Goal: Find contact information: Obtain details needed to contact an individual or organization

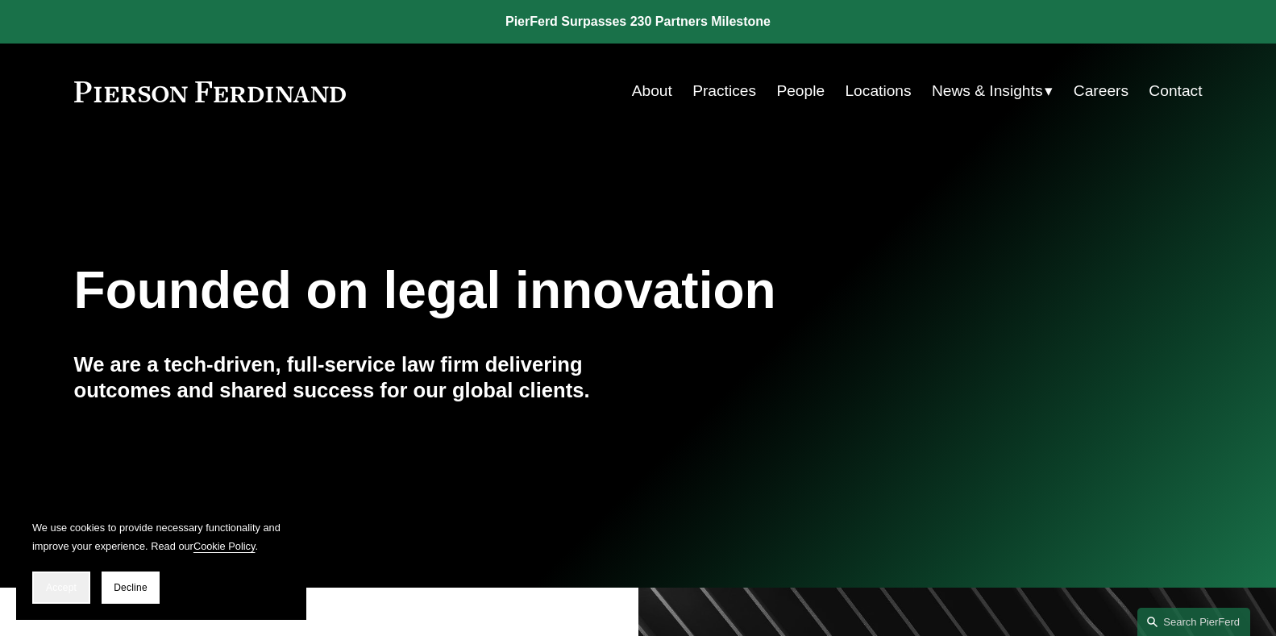
click at [48, 584] on span "Accept" at bounding box center [61, 587] width 31 height 11
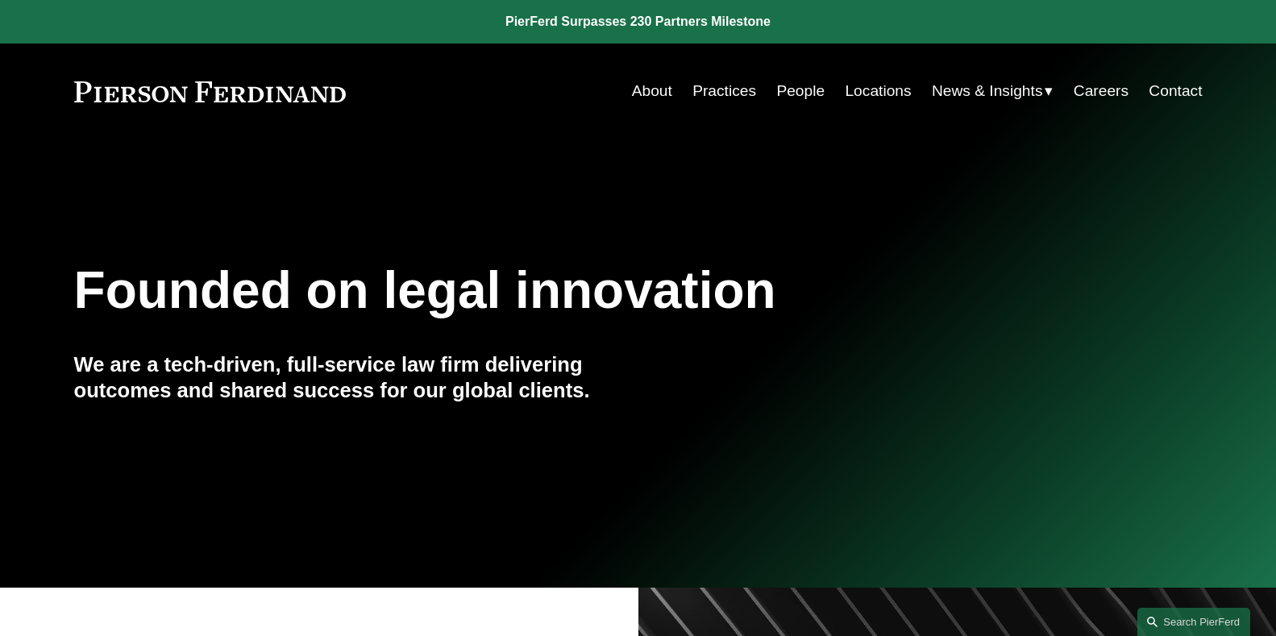
click at [807, 95] on link "People" at bounding box center [800, 91] width 48 height 31
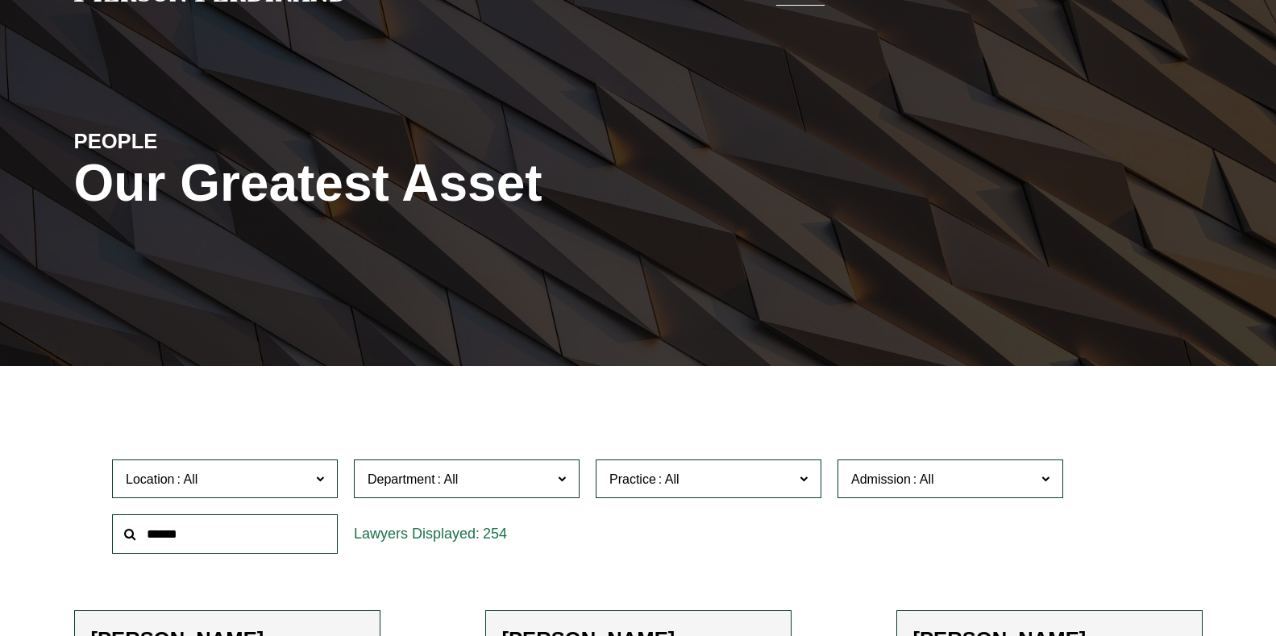
scroll to position [290, 0]
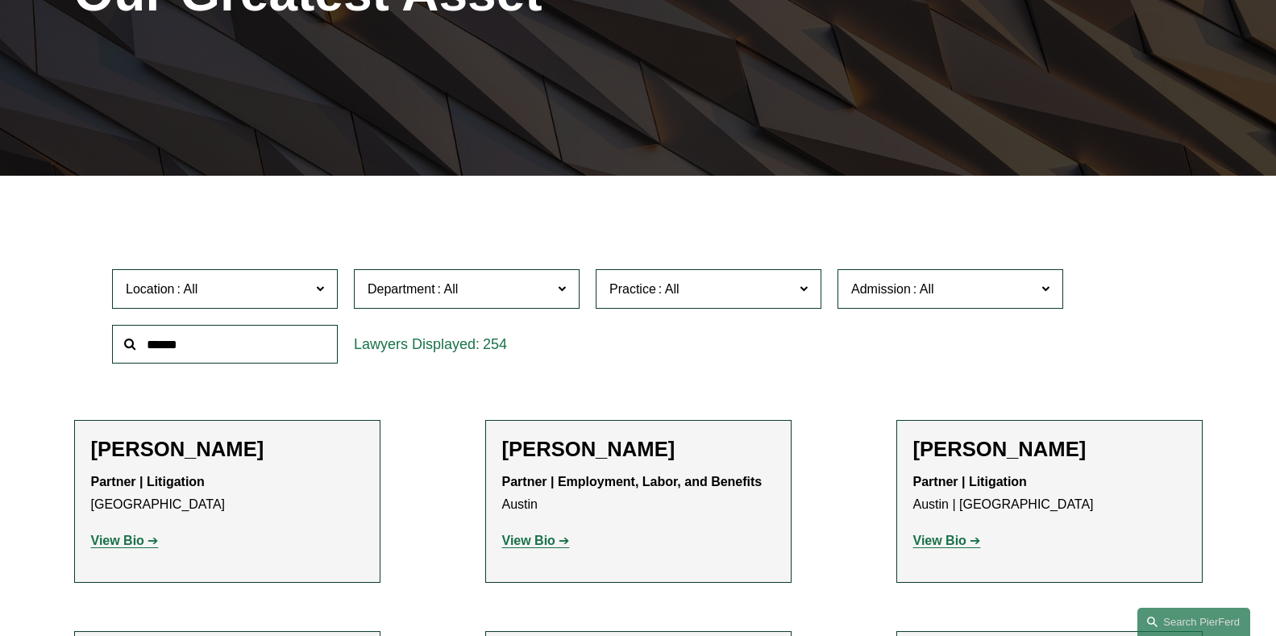
click at [306, 287] on span "Location" at bounding box center [218, 289] width 185 height 22
click at [0, 0] on link "[US_STATE]" at bounding box center [0, 0] width 0 height 0
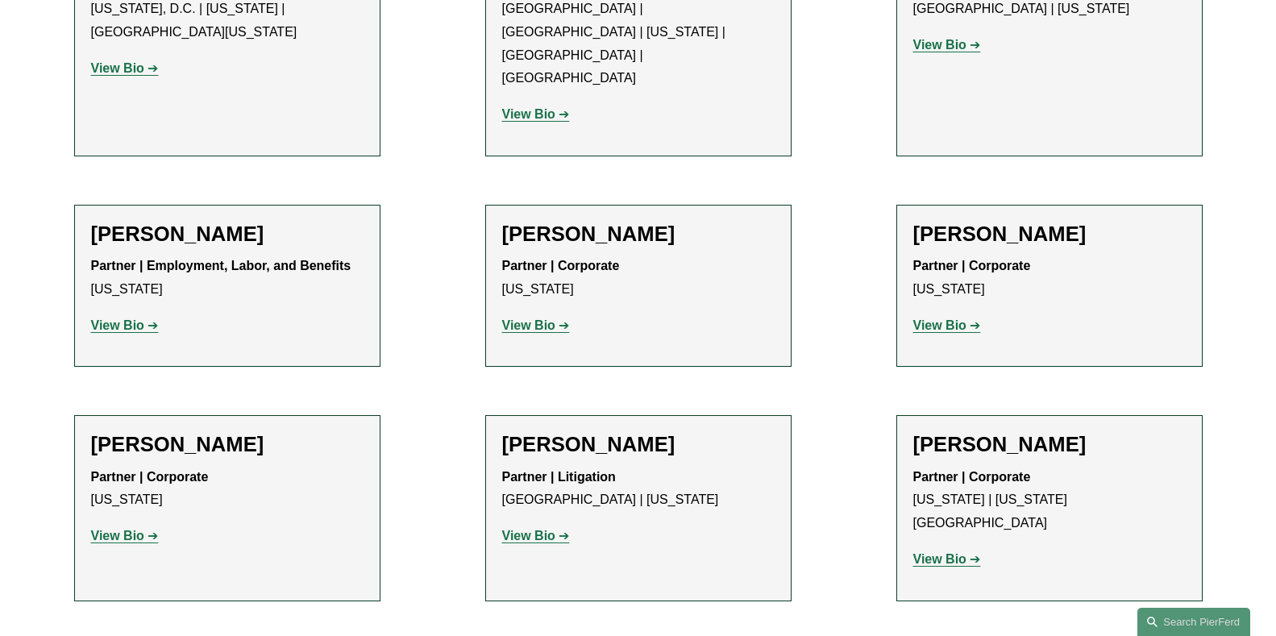
scroll to position [2686, 0]
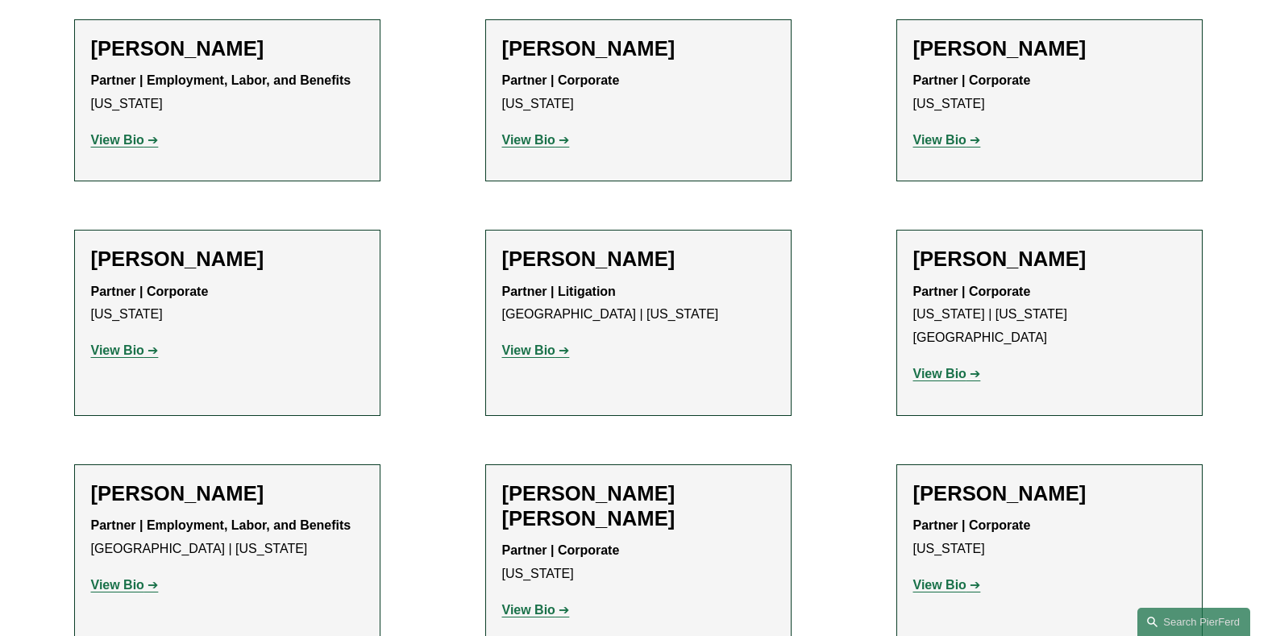
click at [646, 481] on h2 "Merlyne Jean-Louis" at bounding box center [638, 506] width 272 height 50
click at [538, 603] on strong "View Bio" at bounding box center [528, 610] width 53 height 14
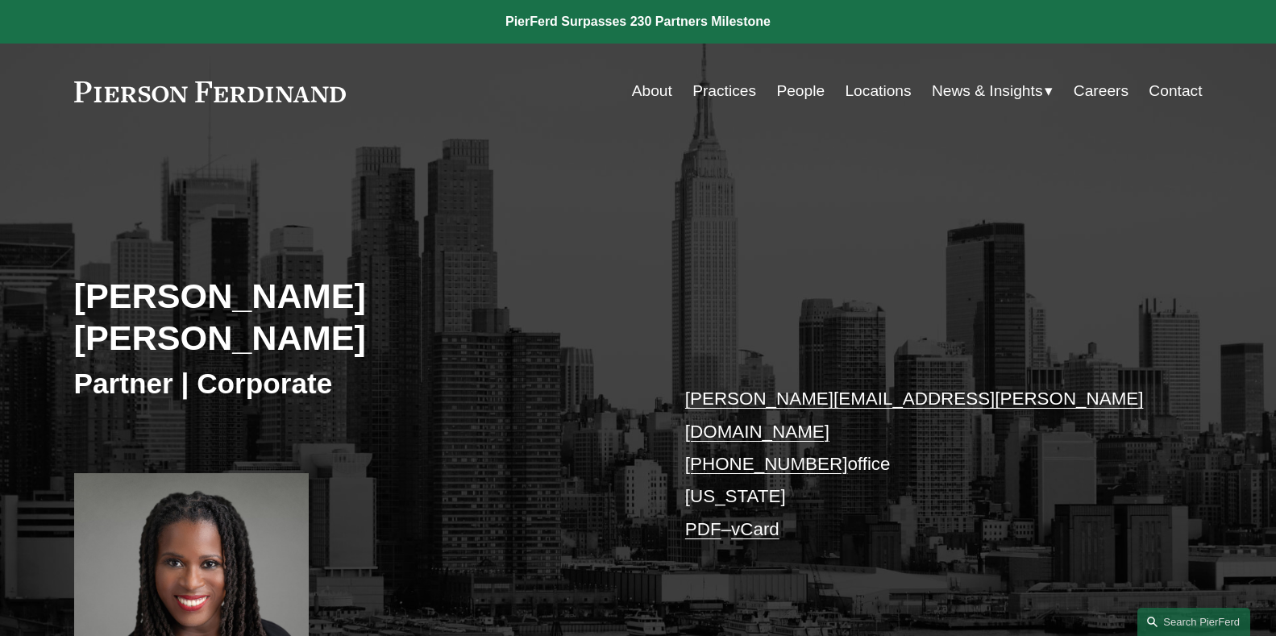
click at [641, 86] on link "About" at bounding box center [652, 91] width 40 height 31
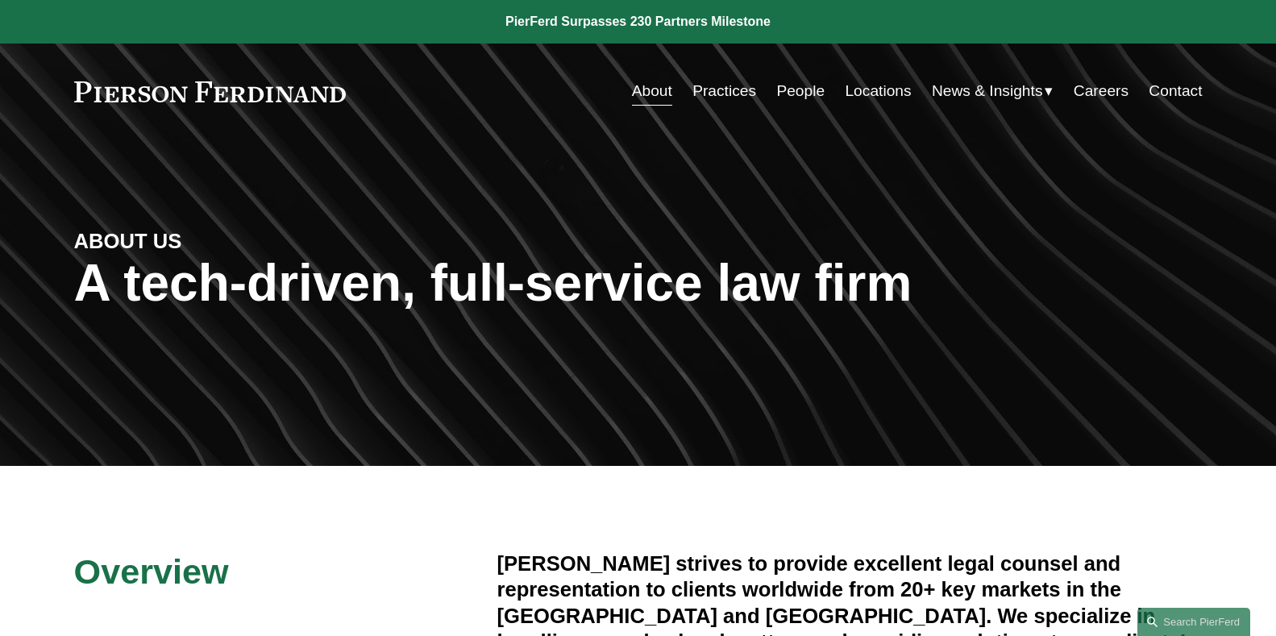
click at [853, 96] on link "Locations" at bounding box center [878, 91] width 66 height 31
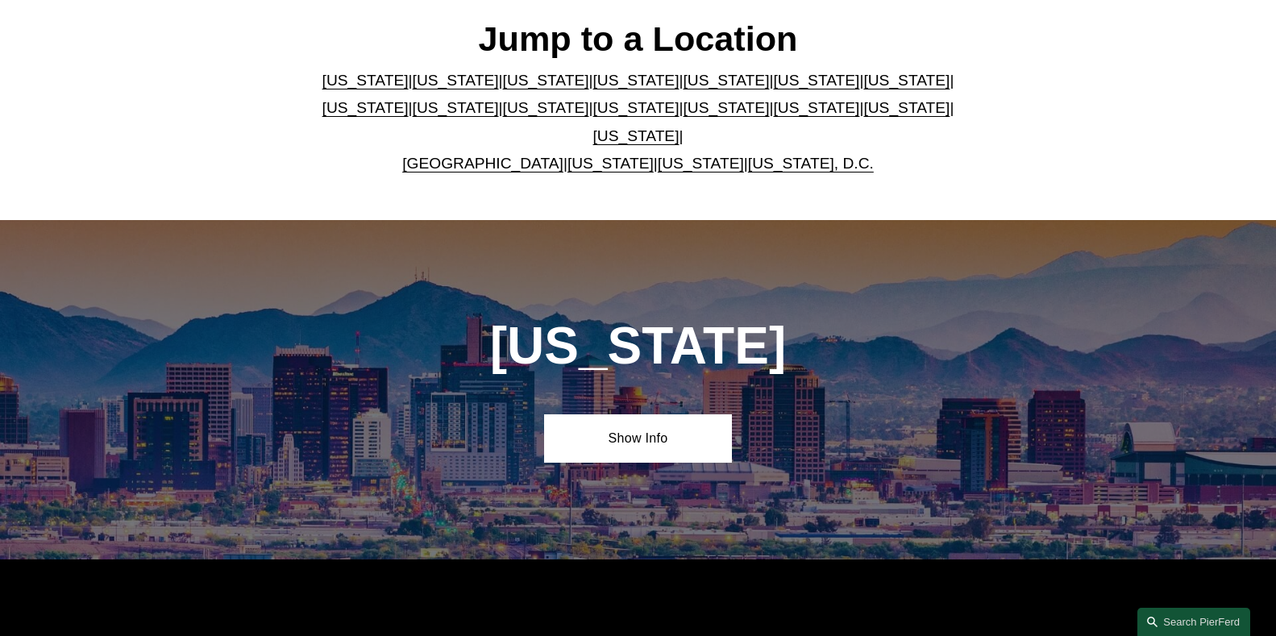
scroll to position [516, 0]
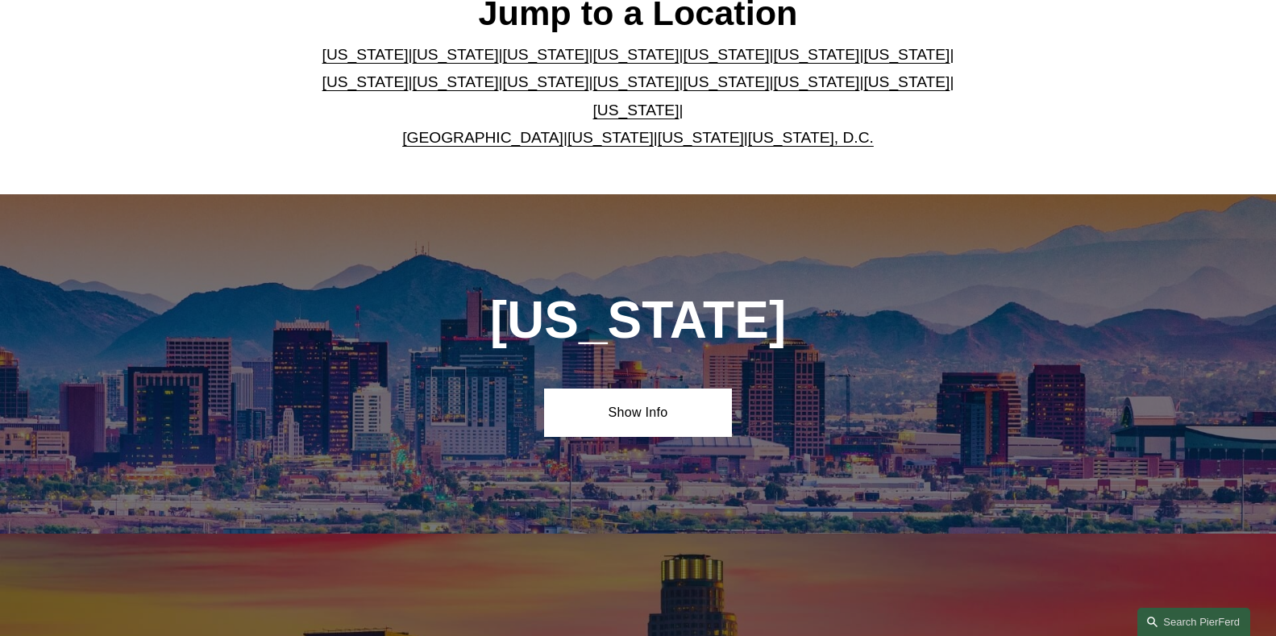
click at [593, 86] on link "[US_STATE]" at bounding box center [636, 81] width 86 height 17
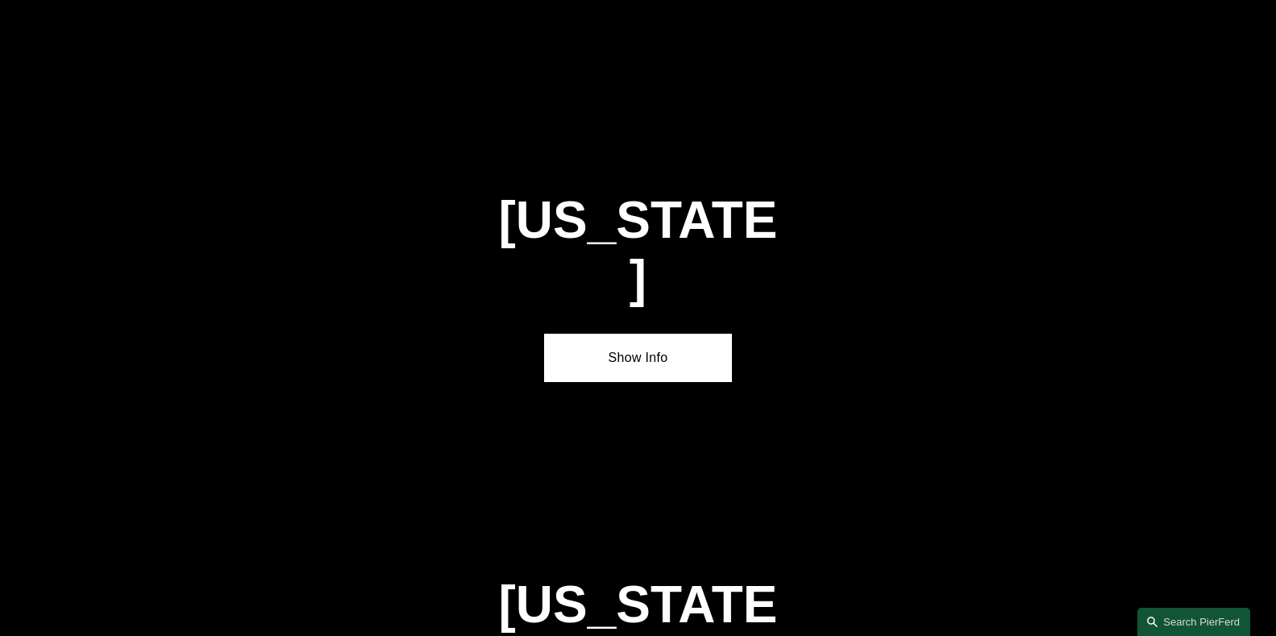
scroll to position [4093, 0]
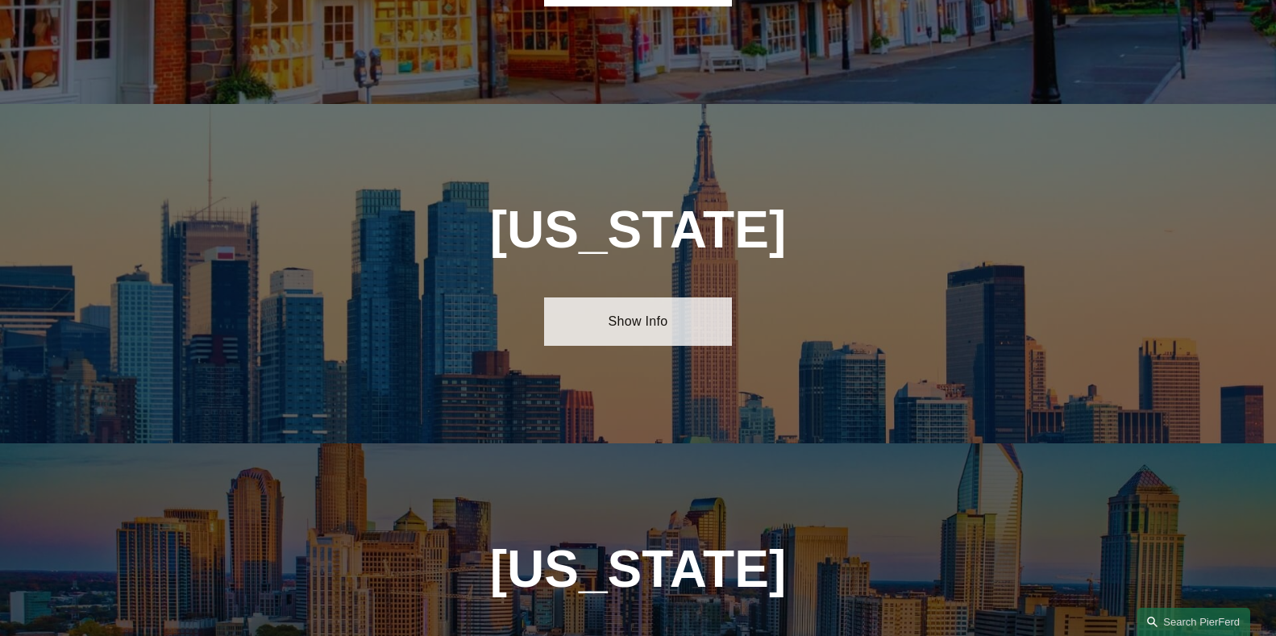
click at [642, 297] on link "Show Info" at bounding box center [638, 321] width 188 height 48
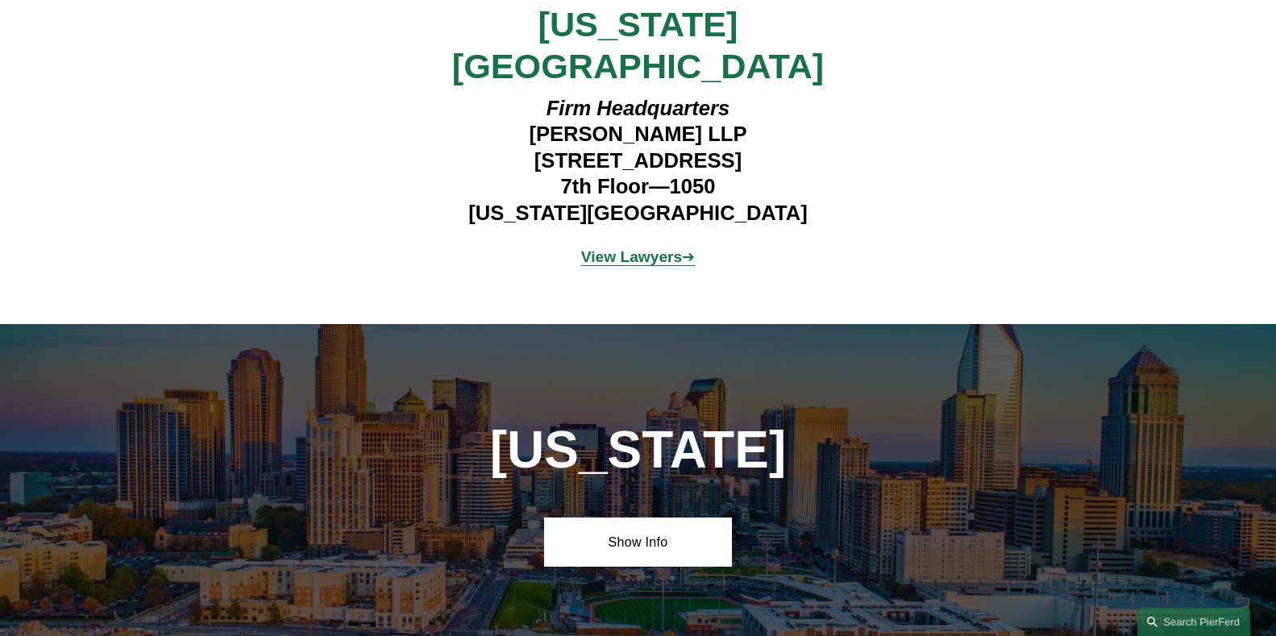
scroll to position [4577, 0]
